Goal: Check status: Check status

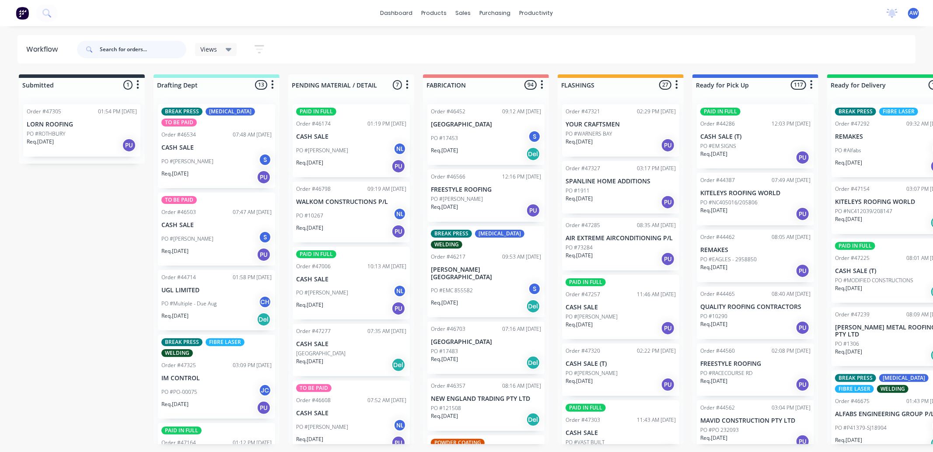
click at [124, 49] on input "text" at bounding box center [143, 49] width 87 height 17
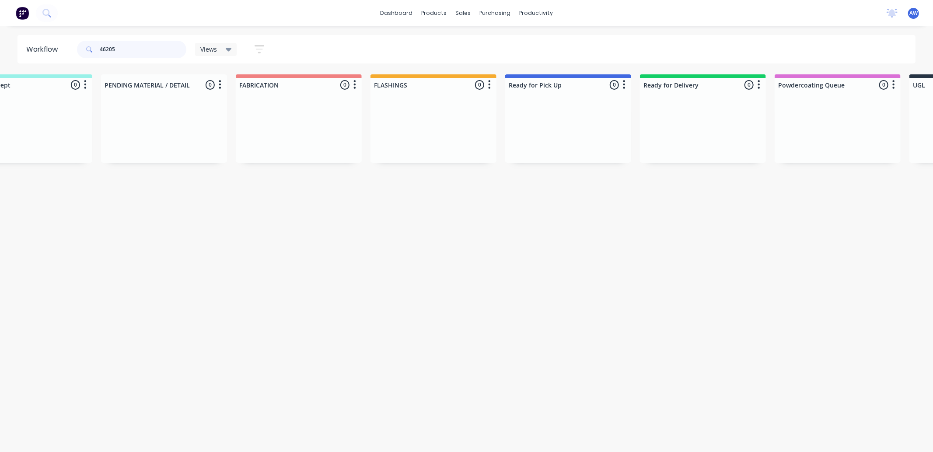
scroll to position [0, 184]
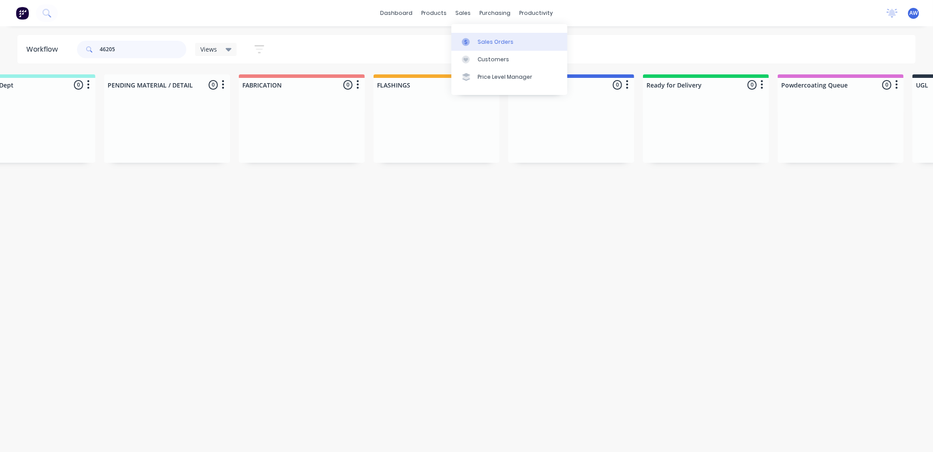
type input "46205"
click at [503, 45] on div "Sales Orders" at bounding box center [496, 42] width 36 height 8
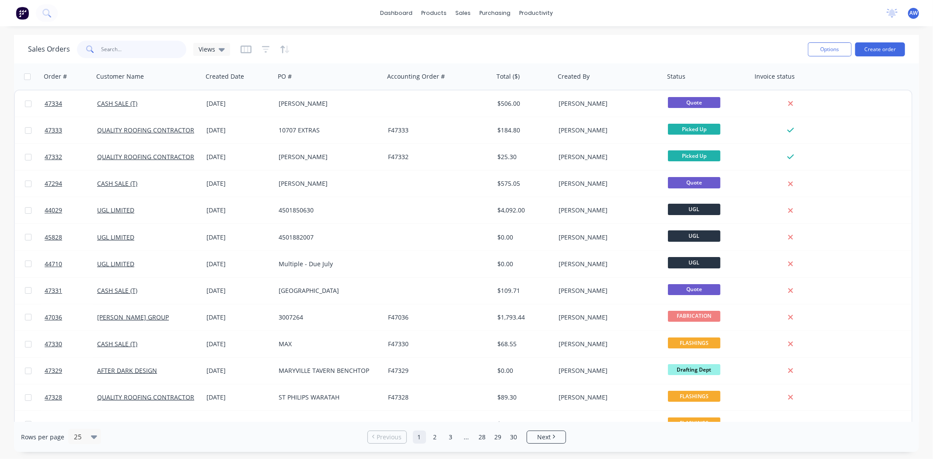
click at [123, 47] on input "text" at bounding box center [143, 49] width 85 height 17
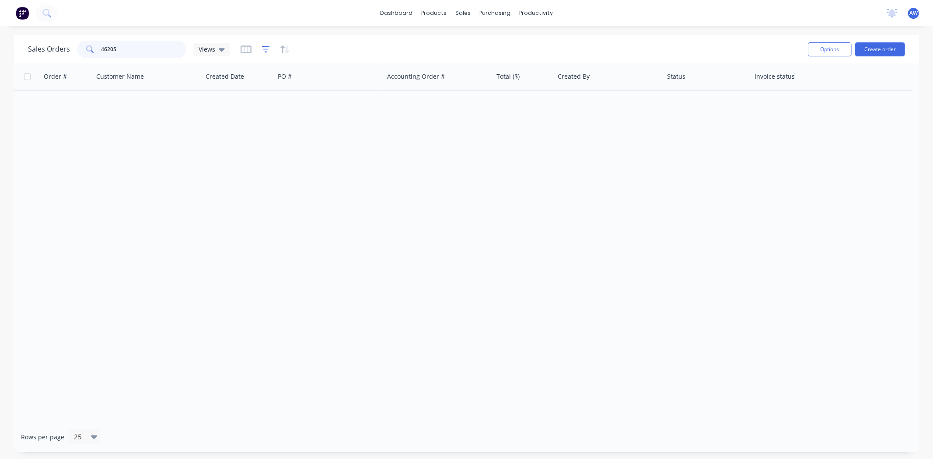
type input "46205"
click at [264, 48] on icon "button" at bounding box center [266, 49] width 8 height 9
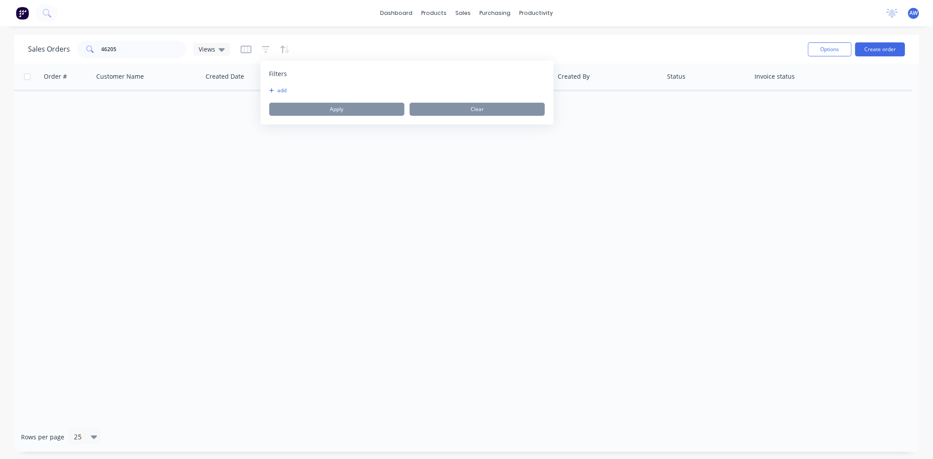
click at [270, 90] on icon "button" at bounding box center [271, 90] width 5 height 5
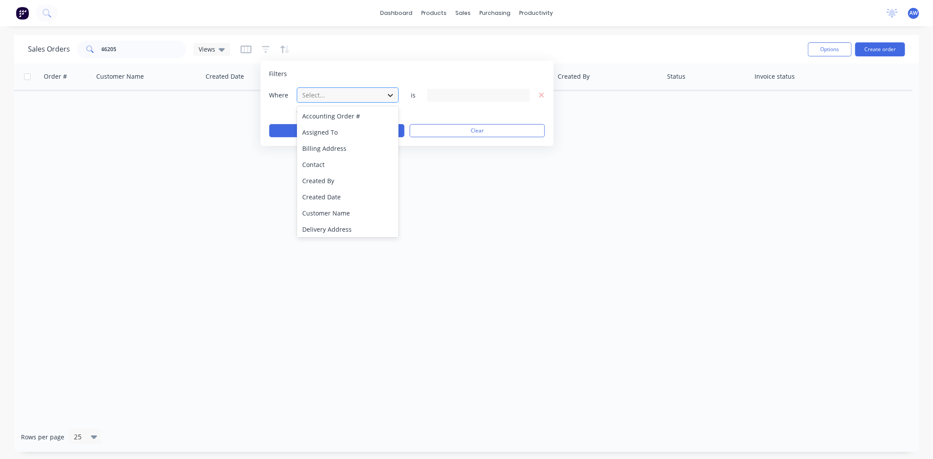
click at [386, 93] on icon at bounding box center [390, 95] width 9 height 9
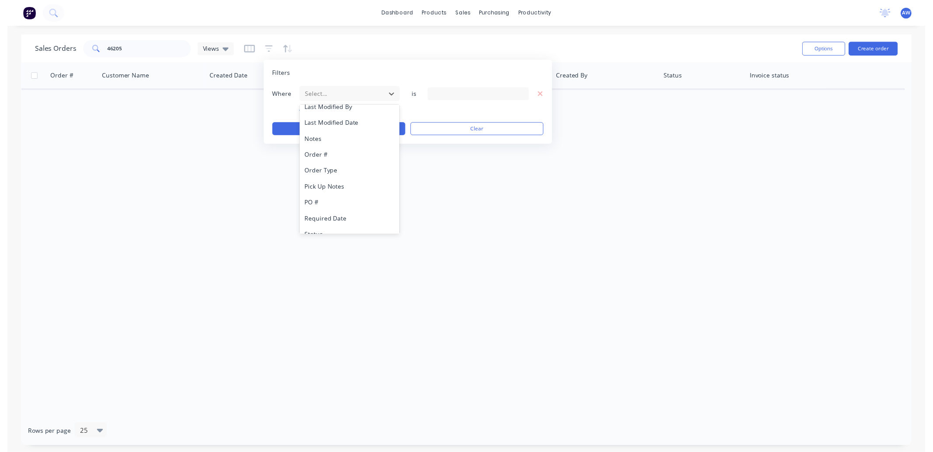
scroll to position [212, 0]
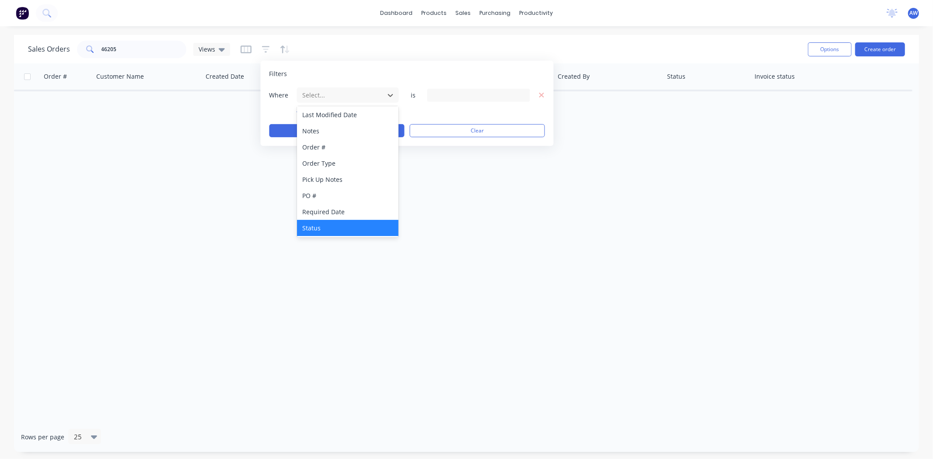
click at [360, 220] on div "Status" at bounding box center [348, 228] width 102 height 16
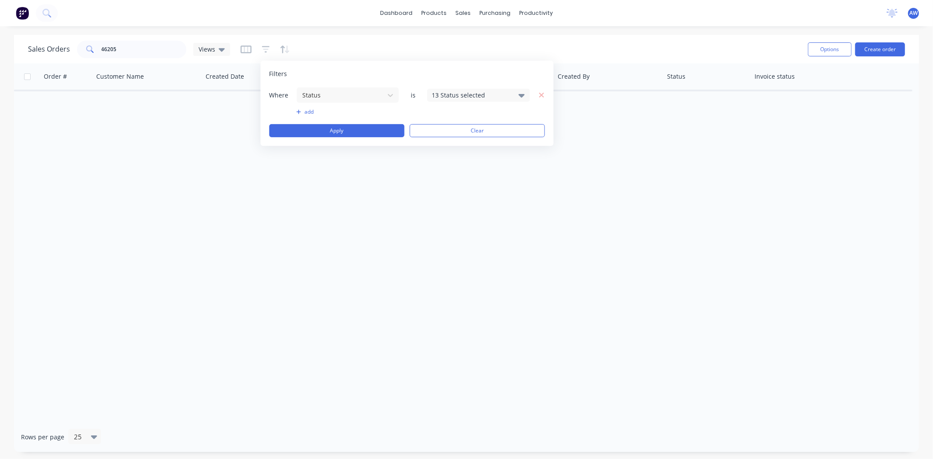
click at [519, 94] on icon at bounding box center [522, 95] width 6 height 3
click at [442, 158] on div at bounding box center [441, 160] width 17 height 17
click at [159, 46] on input "46205" at bounding box center [143, 49] width 85 height 17
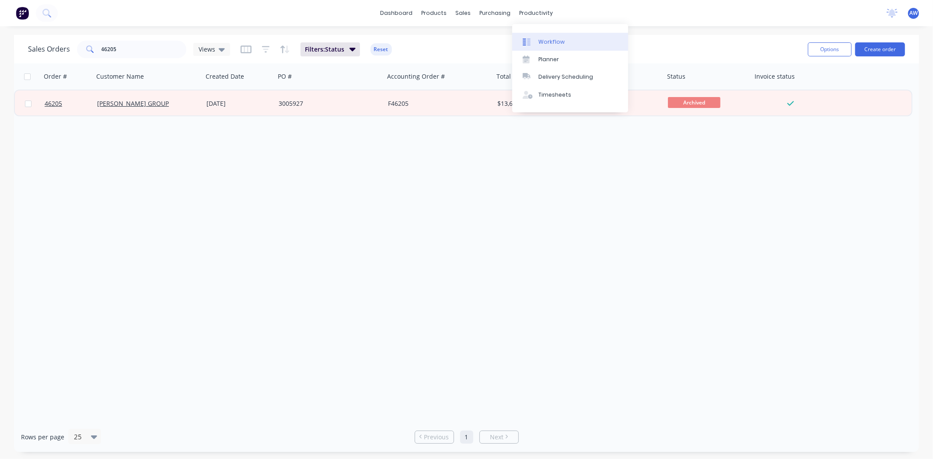
click at [556, 44] on div "Workflow" at bounding box center [552, 42] width 26 height 8
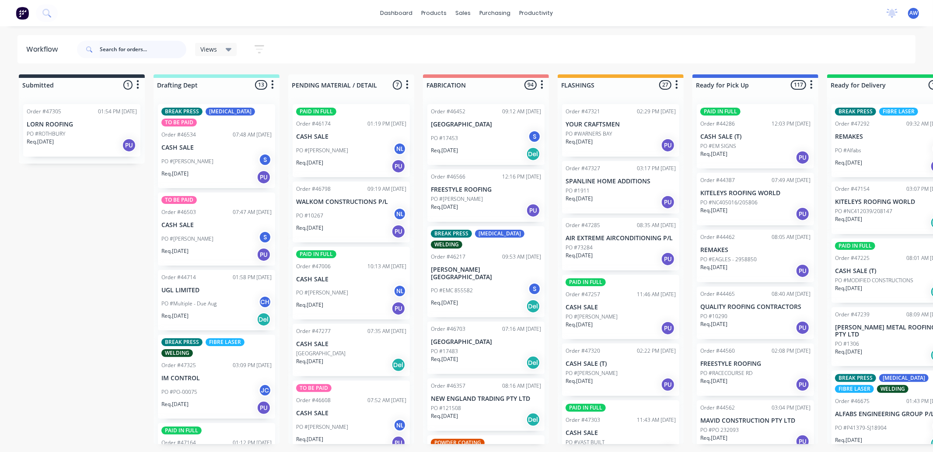
click at [129, 49] on input "text" at bounding box center [143, 49] width 87 height 17
type input "47021"
